Goal: Task Accomplishment & Management: Manage account settings

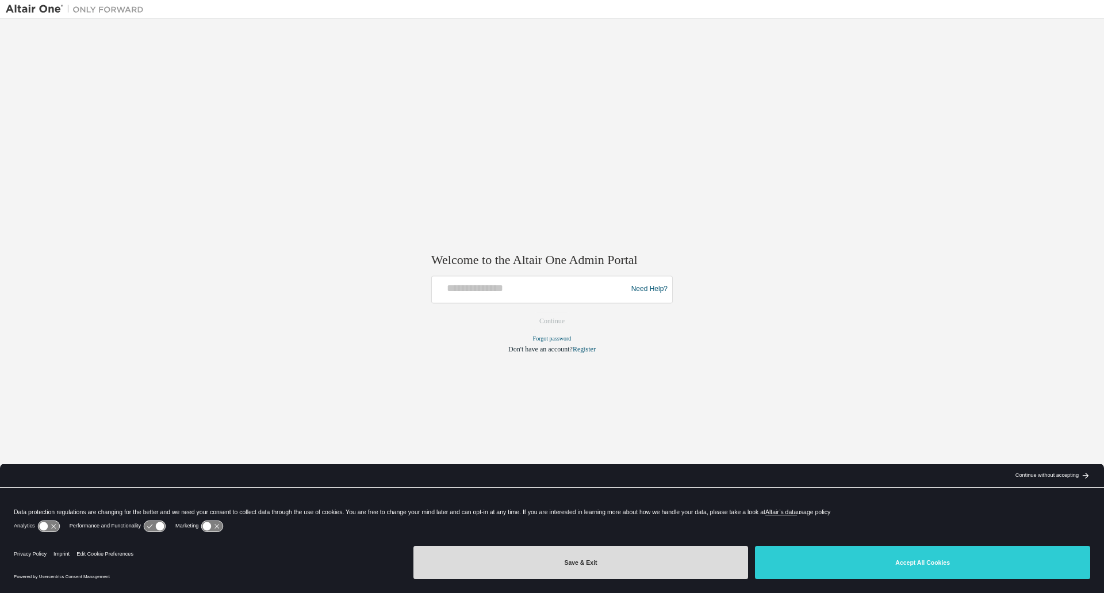
click at [668, 568] on button "Save & Exit" at bounding box center [580, 562] width 335 height 33
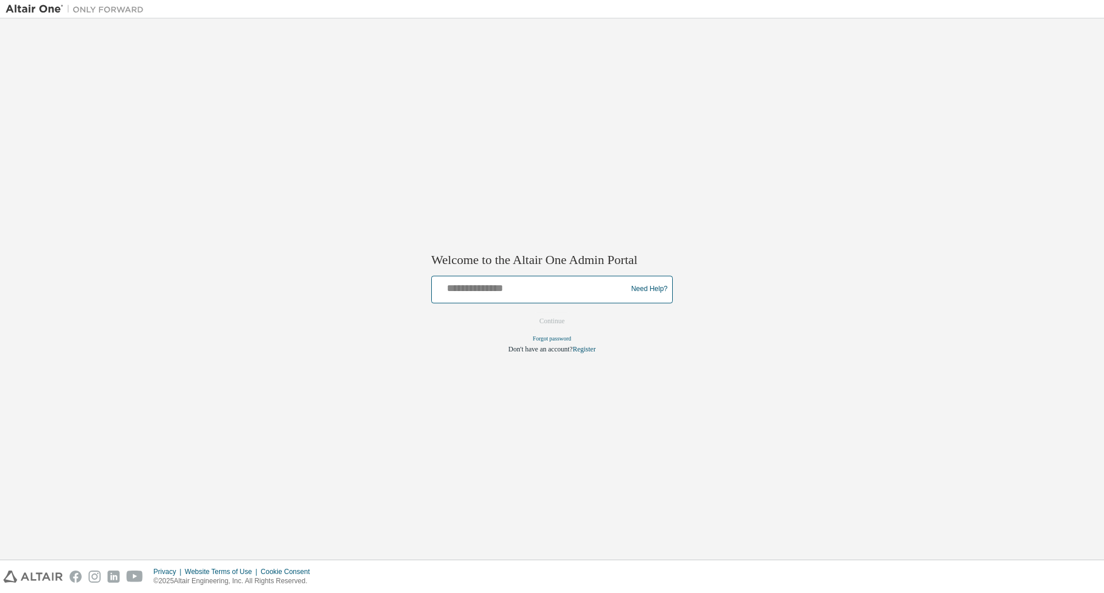
click at [490, 289] on input "text" at bounding box center [530, 286] width 189 height 17
type input "**********"
click at [546, 325] on button "Continue" at bounding box center [551, 320] width 49 height 17
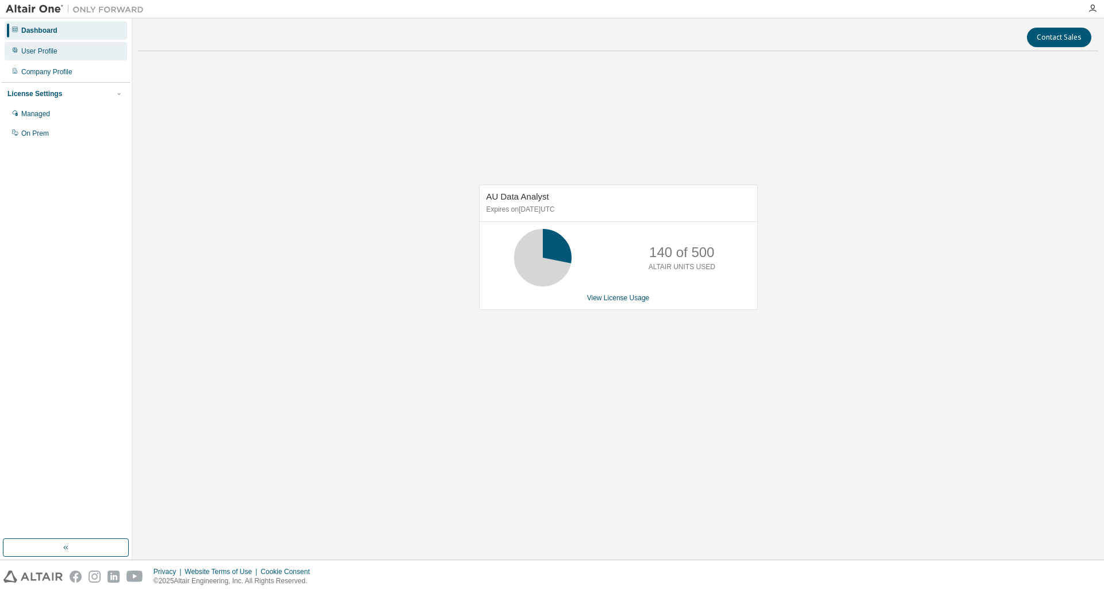
click at [32, 54] on div "User Profile" at bounding box center [39, 51] width 36 height 9
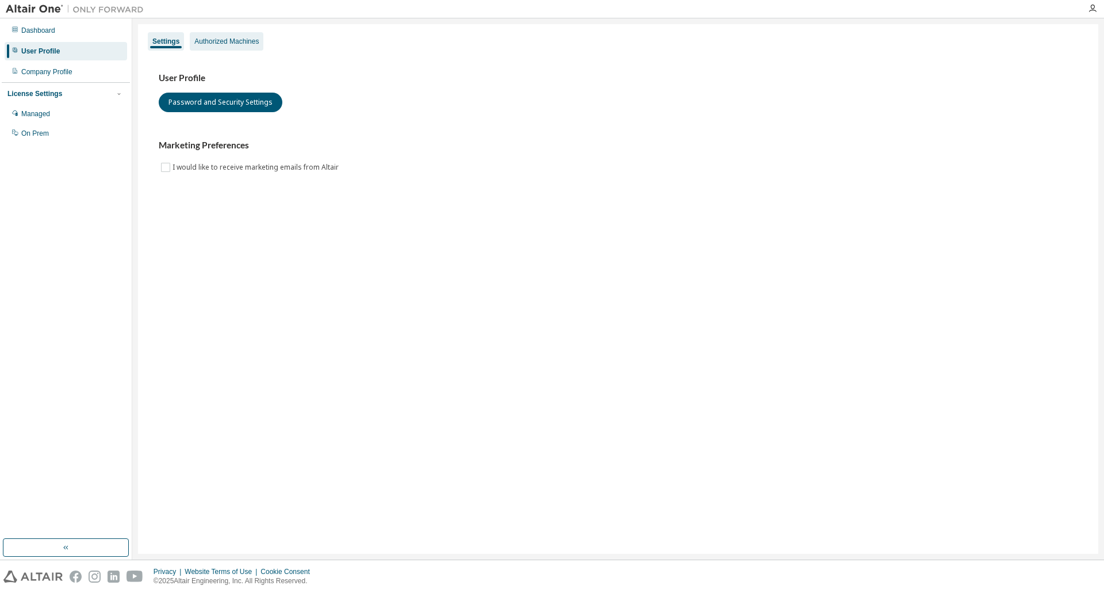
click at [229, 44] on div "Authorized Machines" at bounding box center [226, 41] width 64 height 9
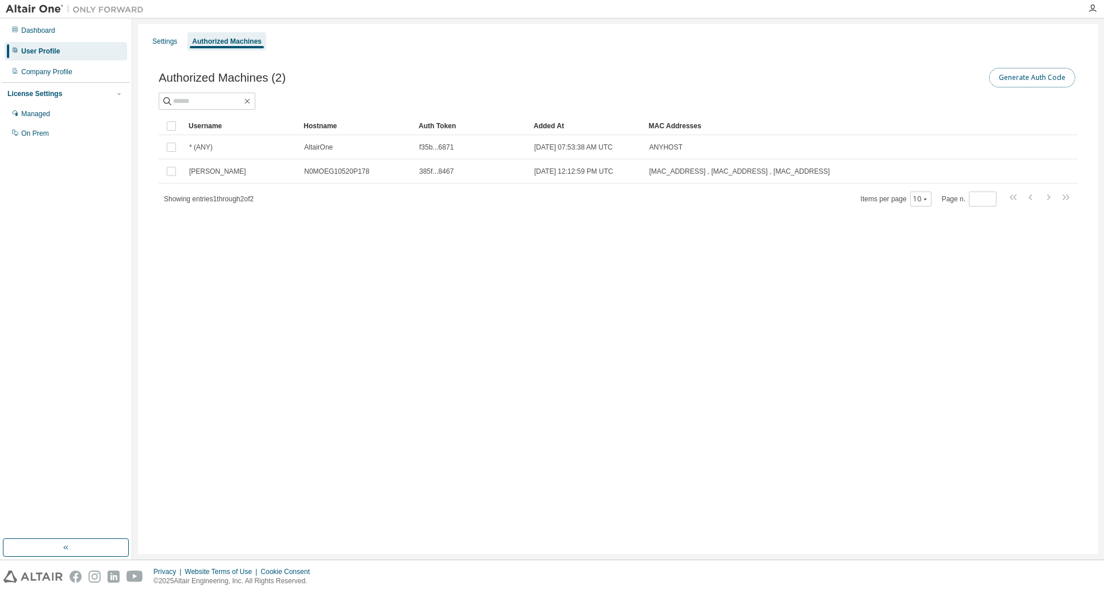
click at [1025, 78] on button "Generate Auth Code" at bounding box center [1032, 78] width 86 height 20
